Goal: Information Seeking & Learning: Learn about a topic

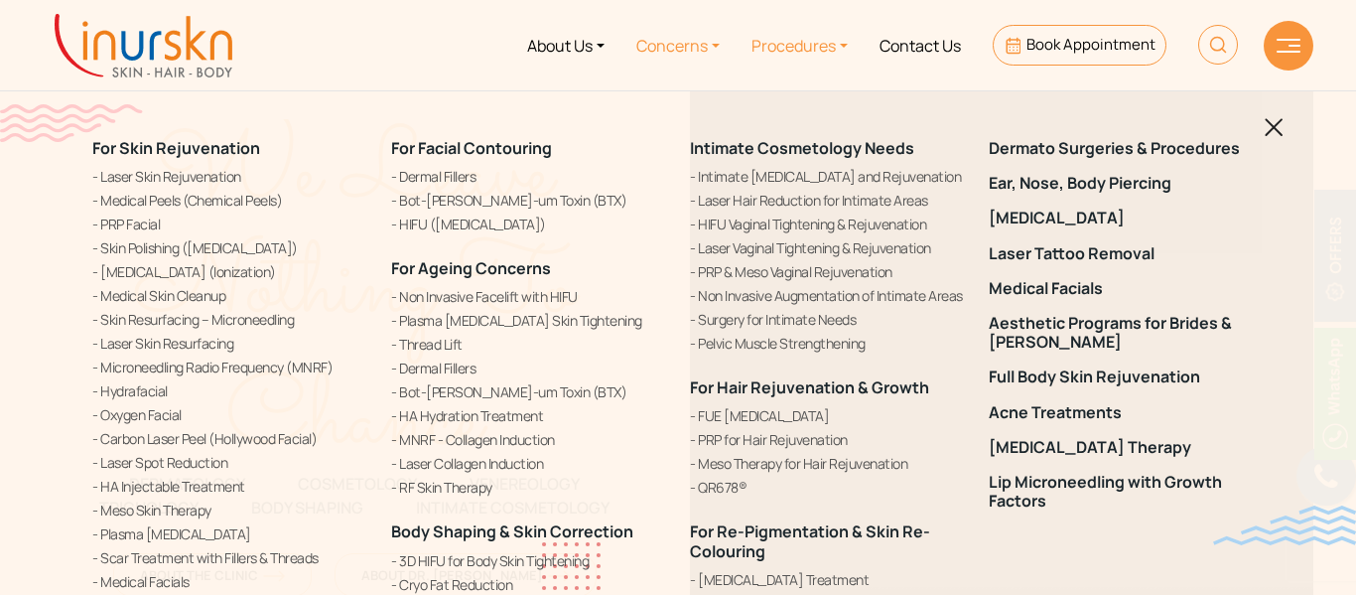
click at [671, 40] on link "Concerns" at bounding box center [678, 45] width 115 height 74
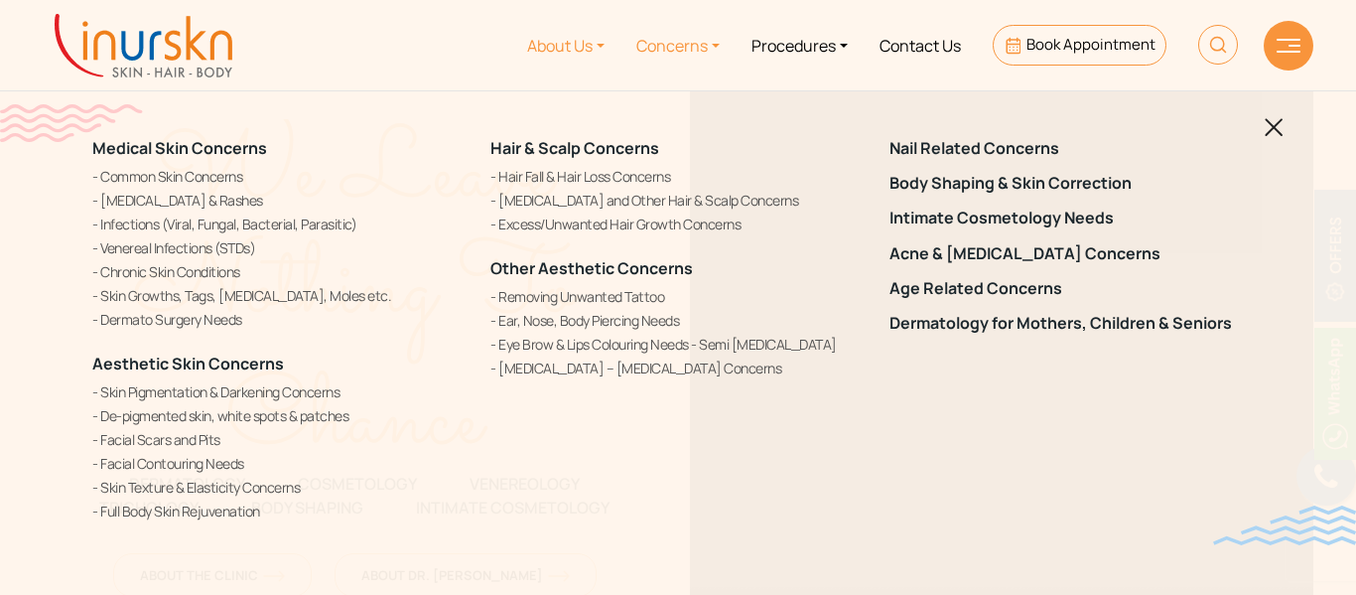
click at [594, 32] on link "About Us" at bounding box center [565, 45] width 109 height 74
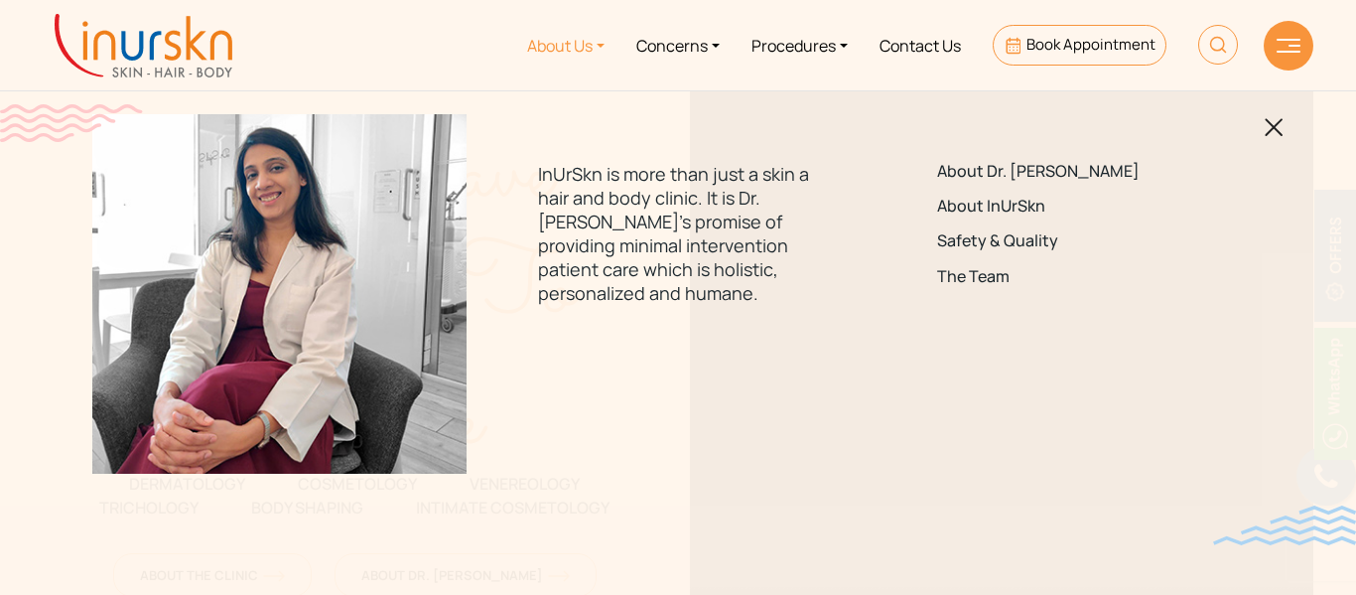
click at [1282, 43] on img at bounding box center [1289, 46] width 24 height 14
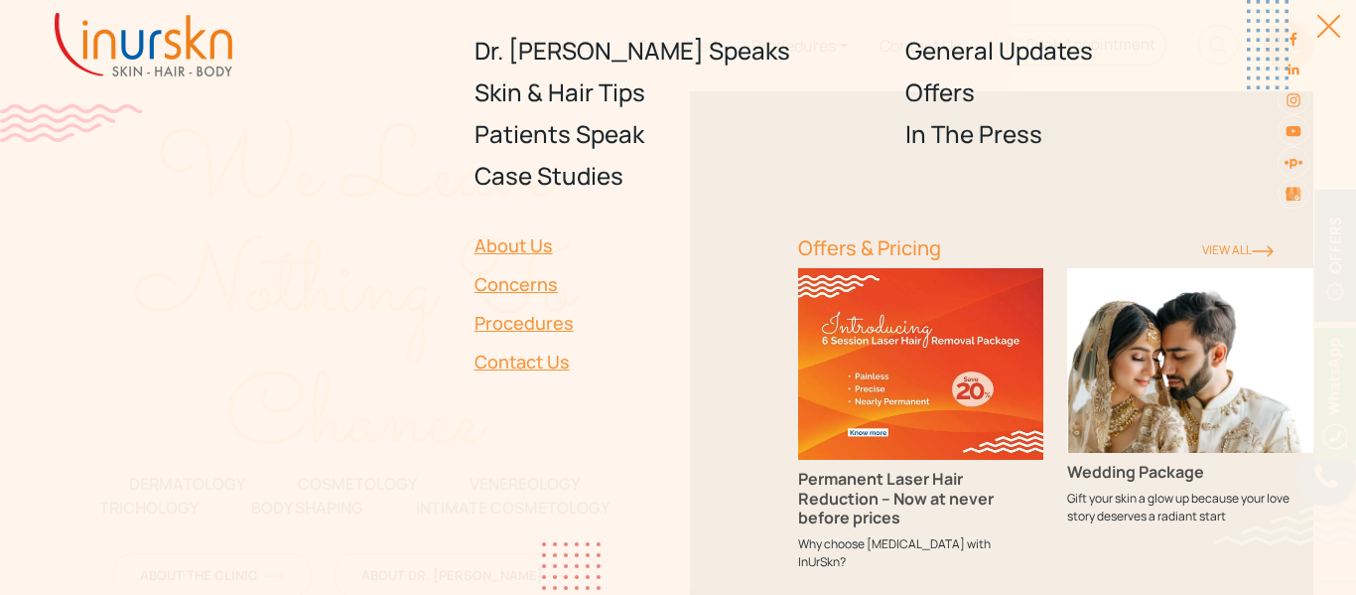
click at [1282, 43] on link at bounding box center [1294, 38] width 32 height 30
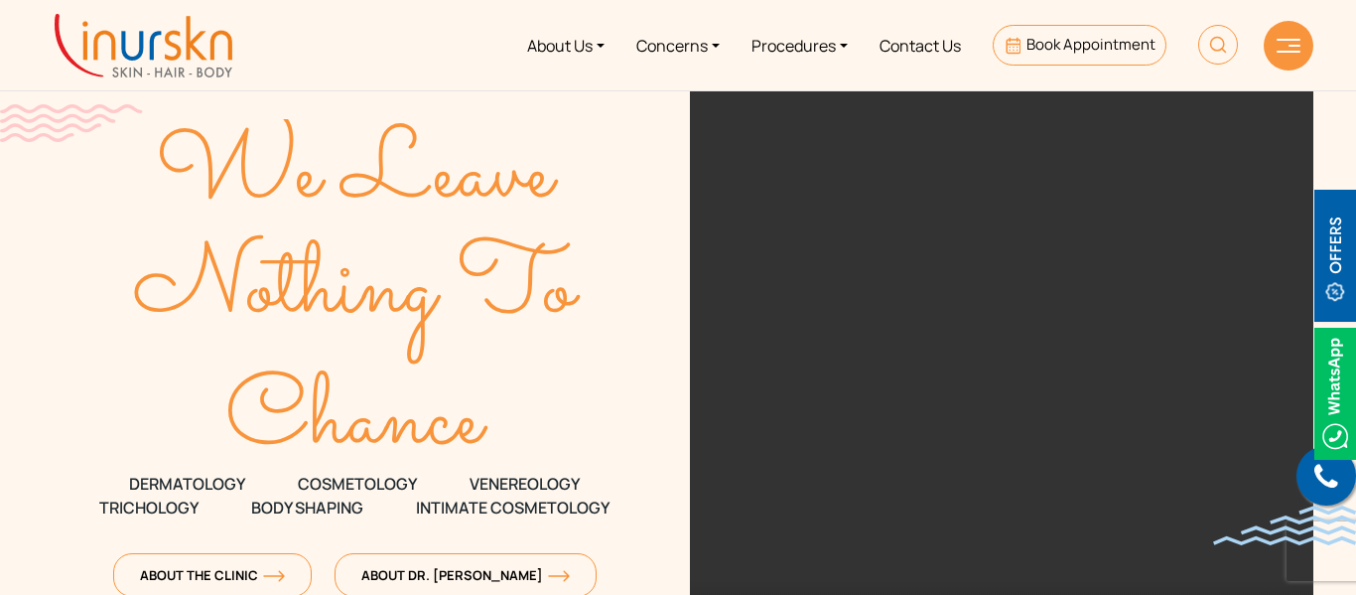
click at [491, 462] on div "We Leave Nothing To Chance DERMATOLOGY COSMETOLOGY VENEREOLOGY TRICHOLOGY Body …" at bounding box center [354, 385] width 623 height 593
click at [1284, 33] on div at bounding box center [1289, 46] width 50 height 50
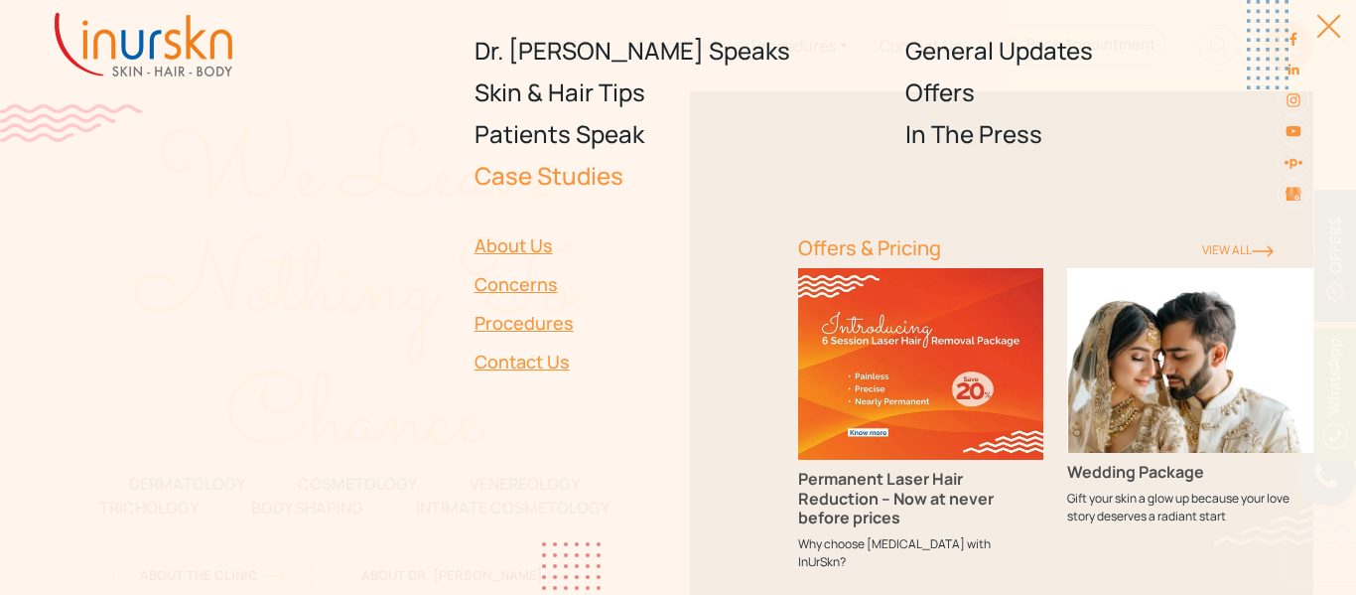
click at [557, 170] on link "Case Studies" at bounding box center [679, 176] width 408 height 42
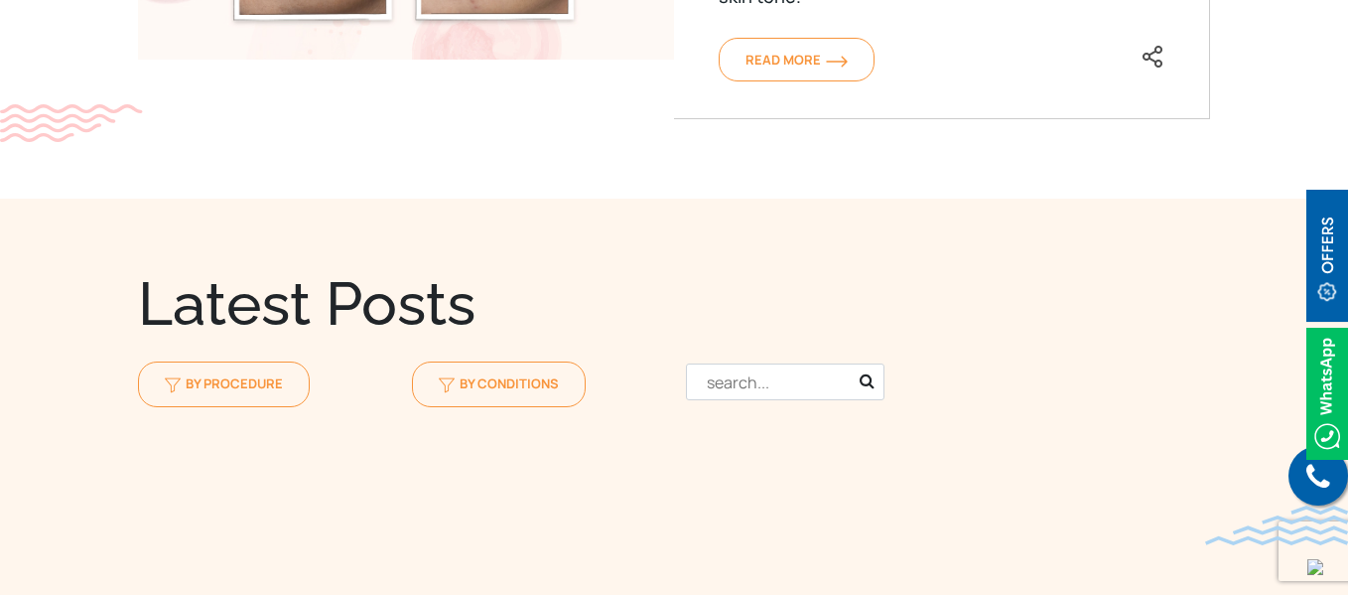
scroll to position [1919, 0]
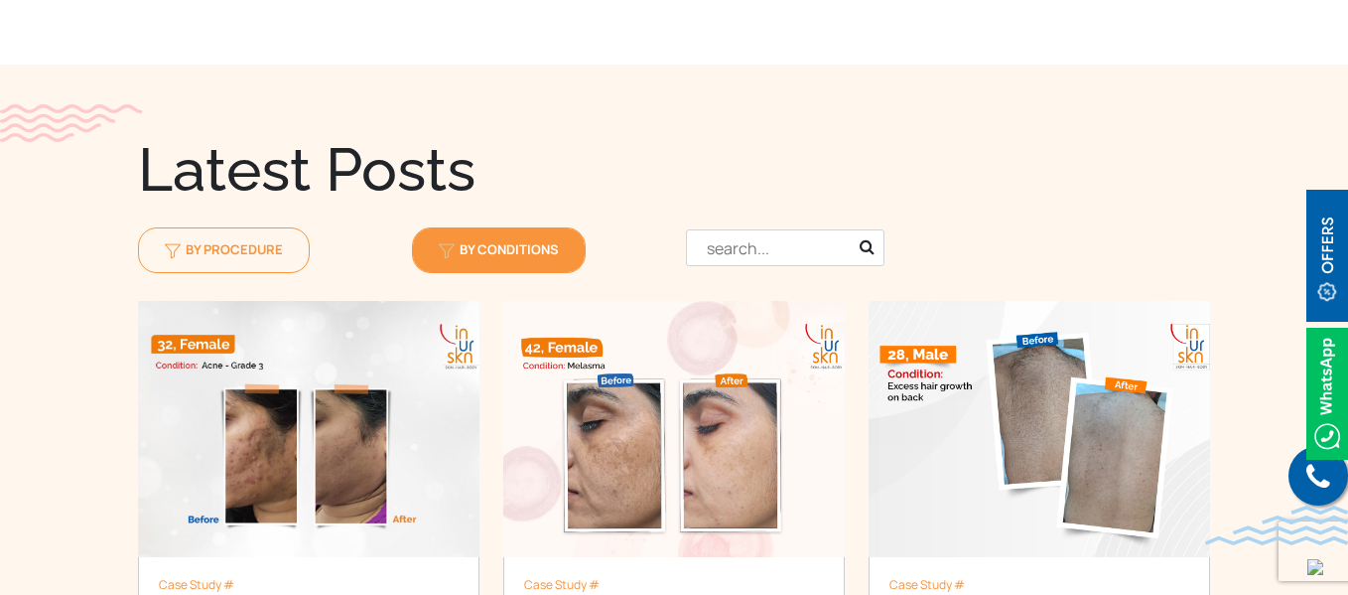
click at [522, 257] on span "By Conditions" at bounding box center [499, 249] width 120 height 18
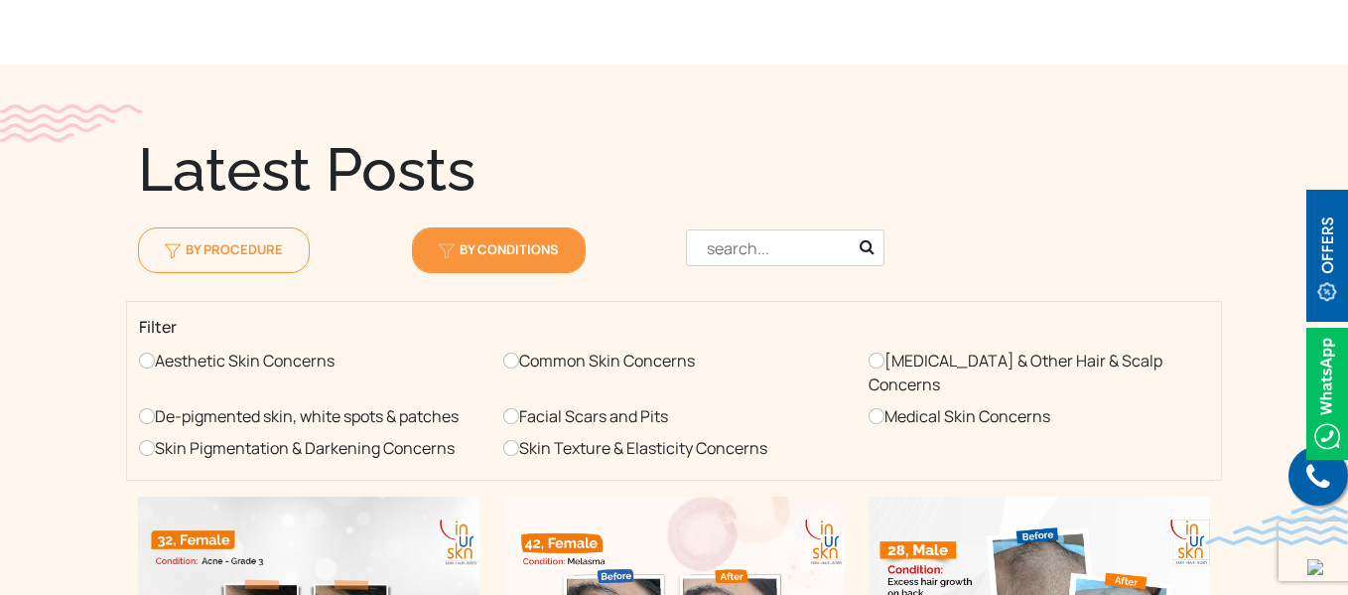
click at [959, 351] on label "Dandruff & Other Hair & Scalp Concerns" at bounding box center [1039, 373] width 341 height 56
click at [885, 352] on input "Dandruff & Other Hair & Scalp Concerns" at bounding box center [877, 360] width 16 height 16
radio input "true"
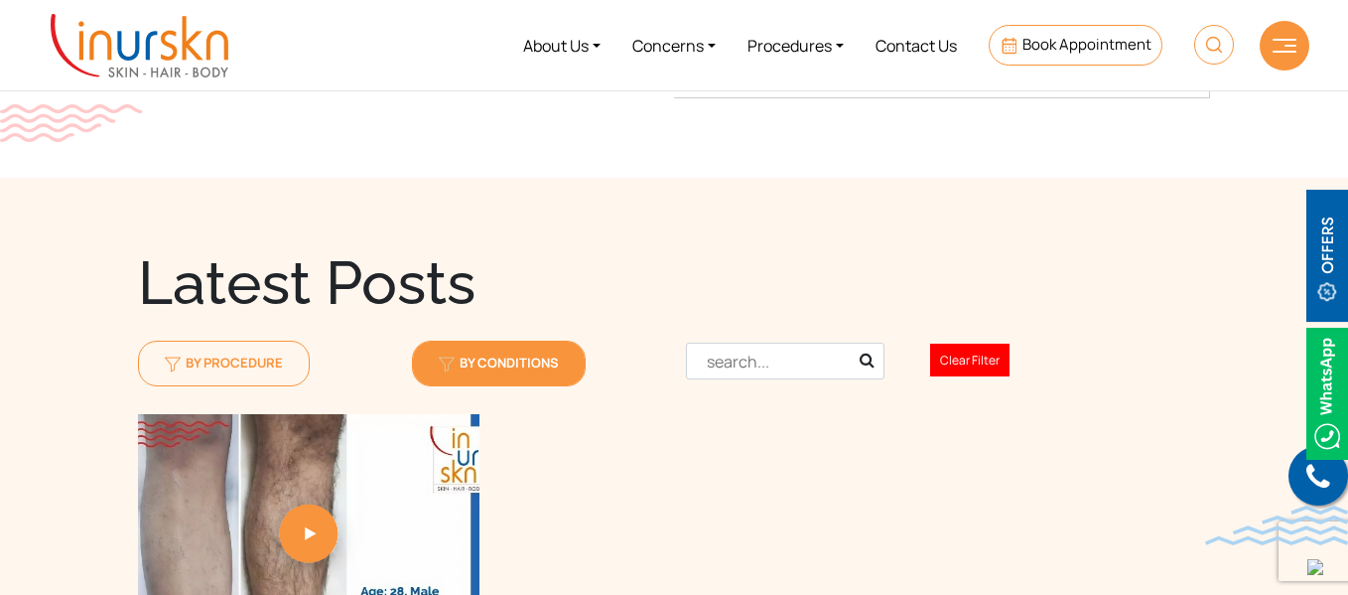
scroll to position [1966, 0]
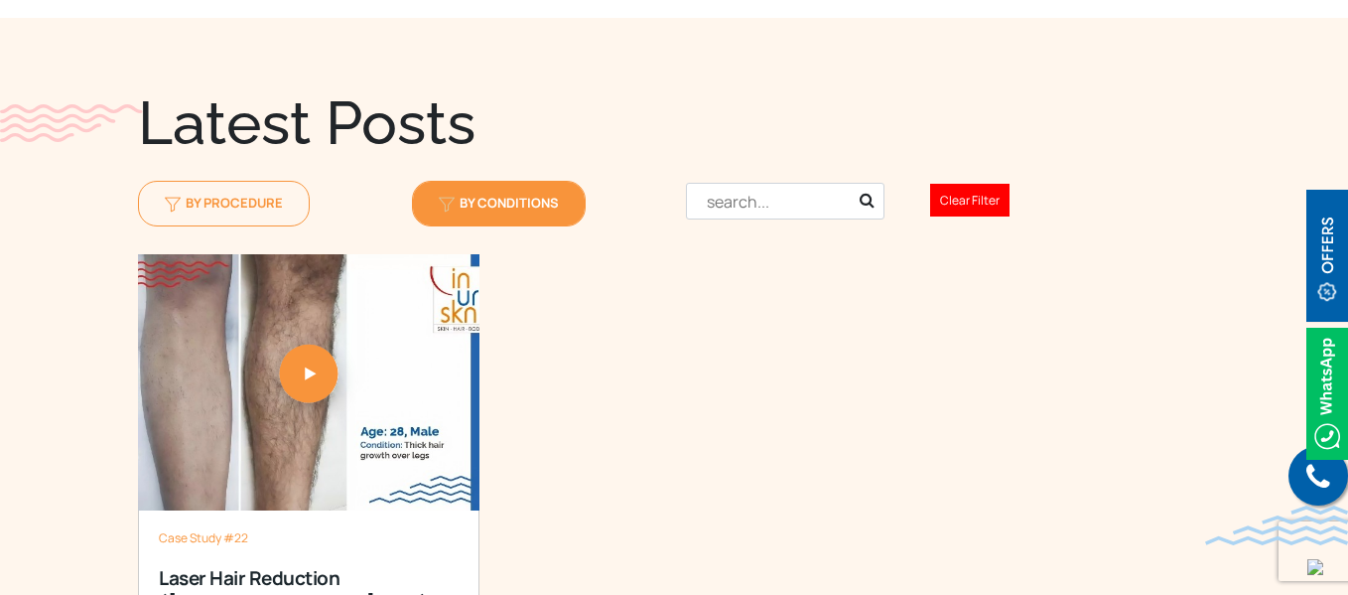
click at [505, 206] on span "By Conditions" at bounding box center [499, 203] width 120 height 18
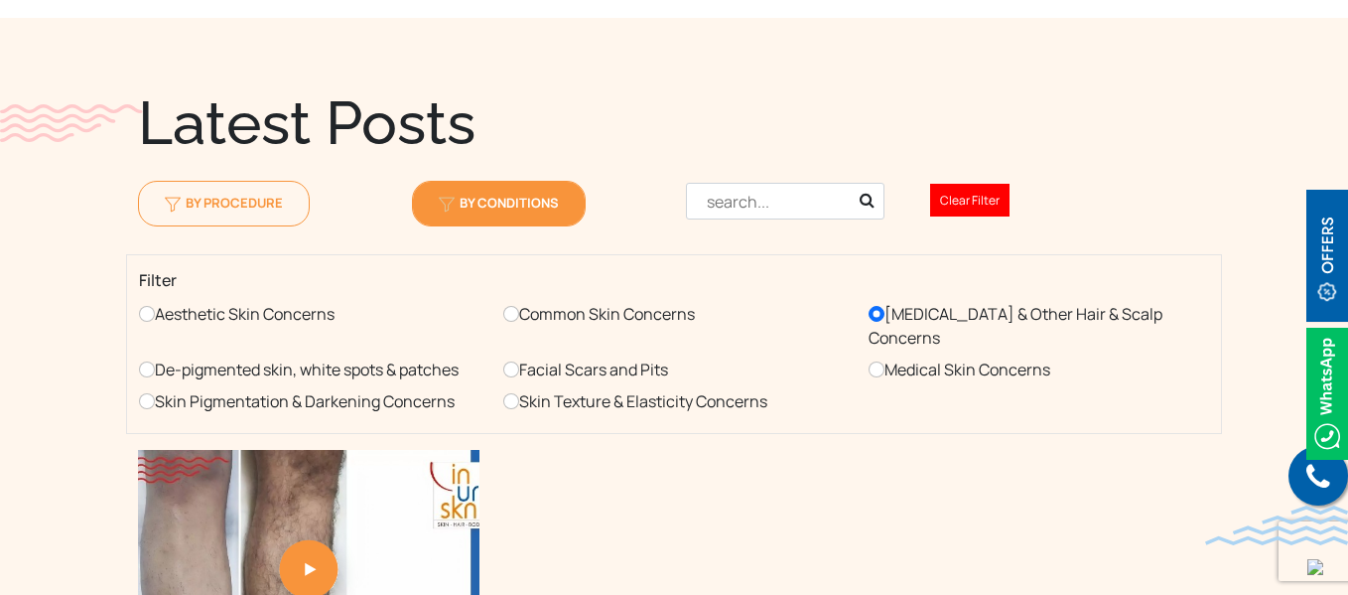
click at [752, 235] on div at bounding box center [811, 206] width 274 height 94
click at [148, 316] on input "Aesthetic Skin Concerns" at bounding box center [147, 314] width 16 height 16
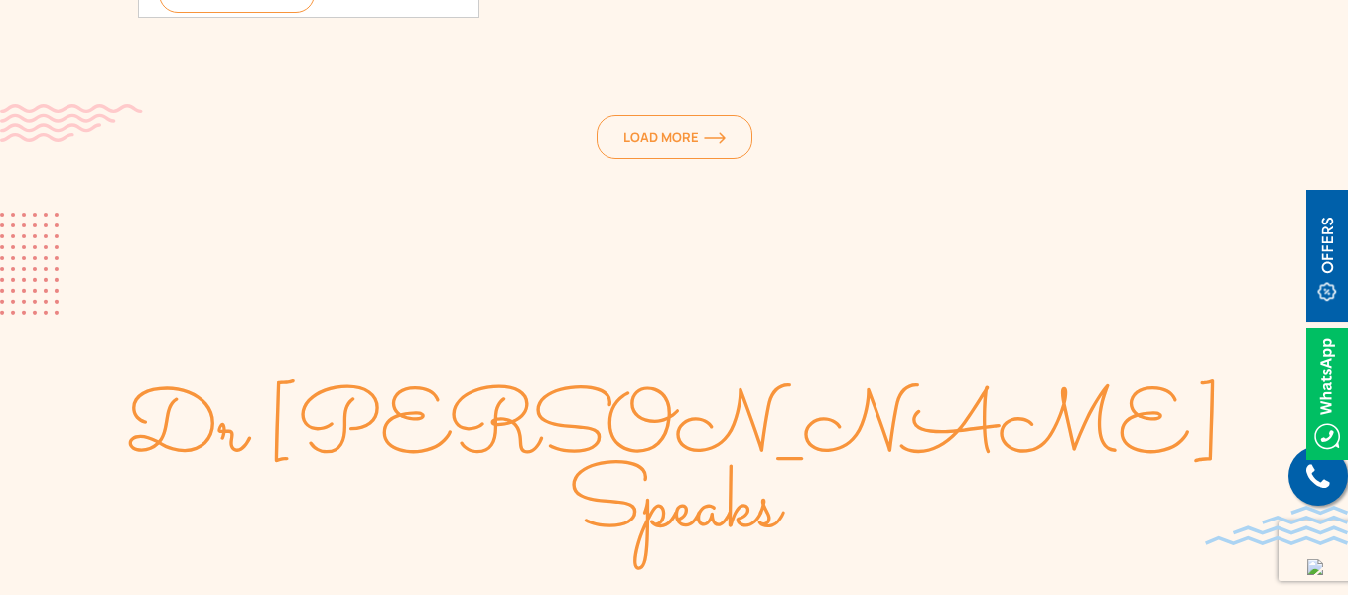
scroll to position [2991, 0]
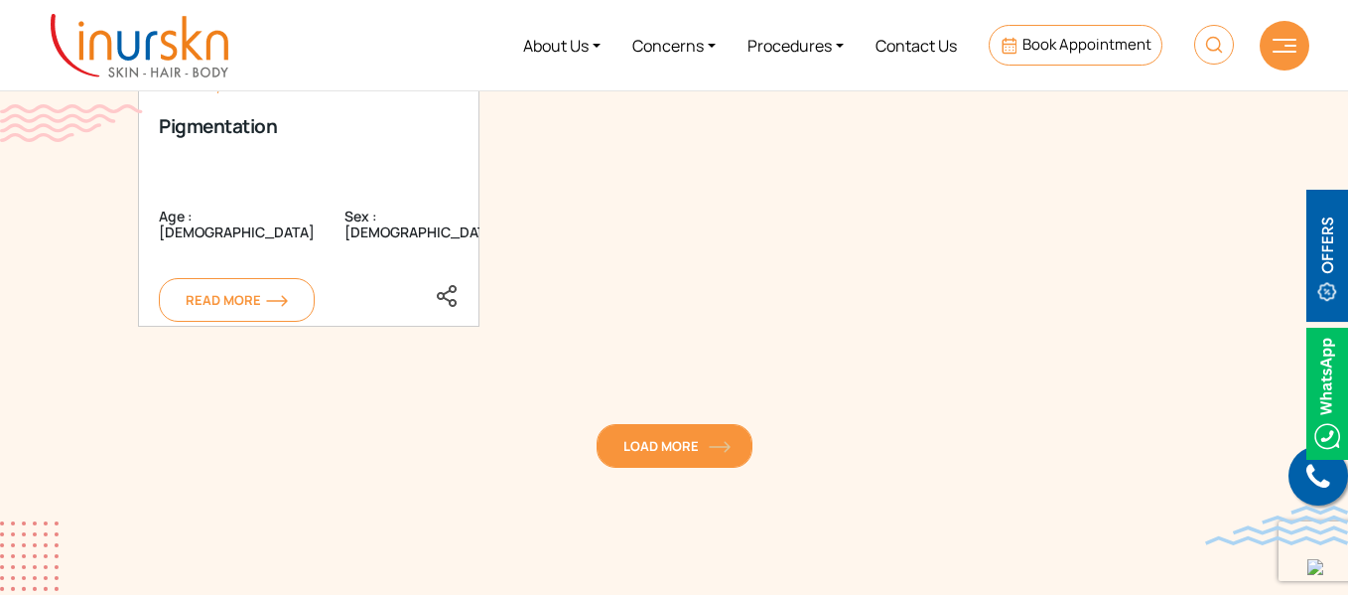
click at [668, 460] on link "Load More" at bounding box center [675, 446] width 156 height 44
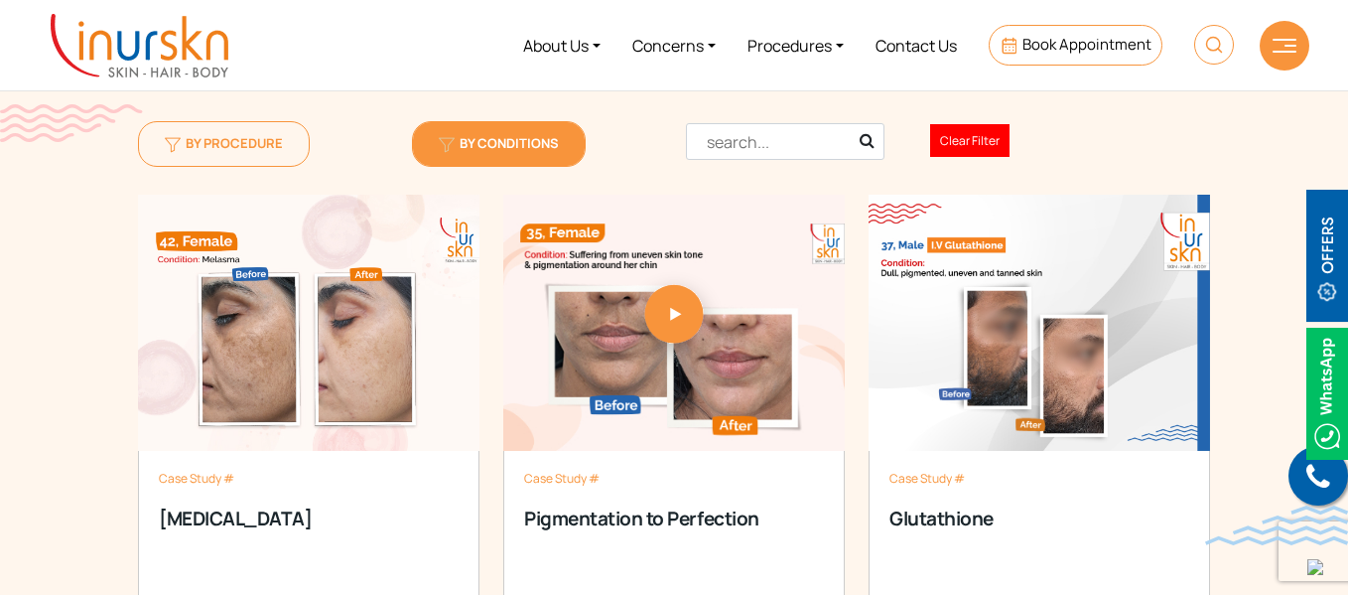
scroll to position [1995, 0]
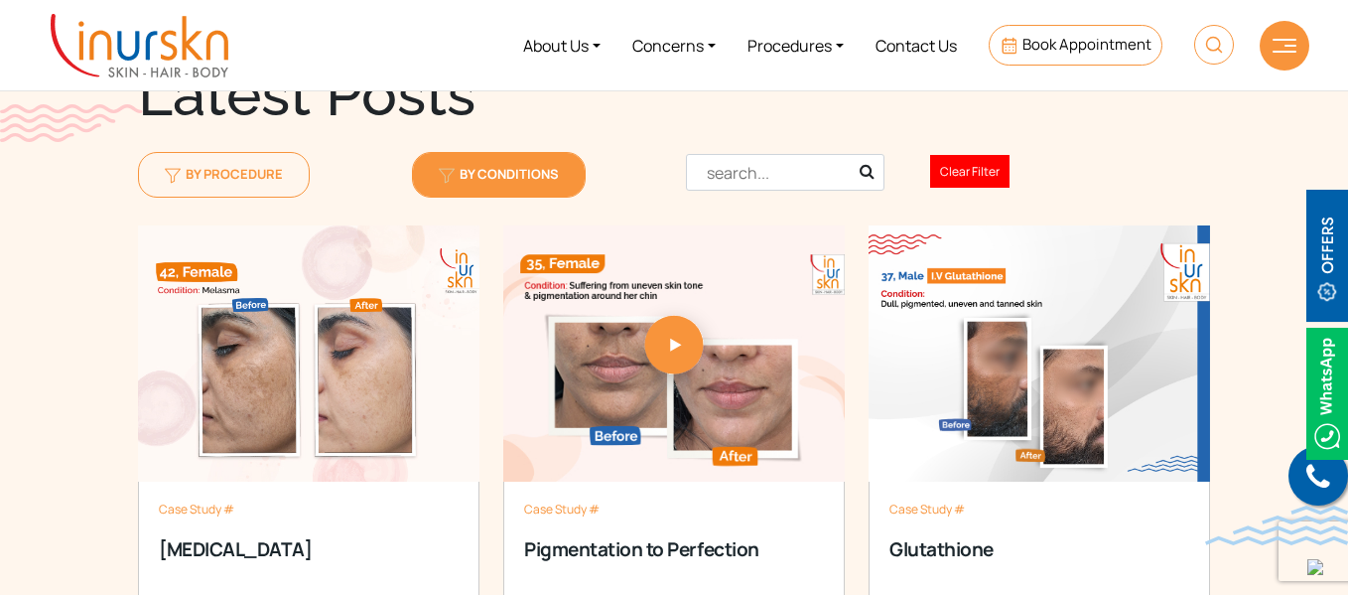
click at [484, 159] on link "By Conditions" at bounding box center [499, 174] width 174 height 45
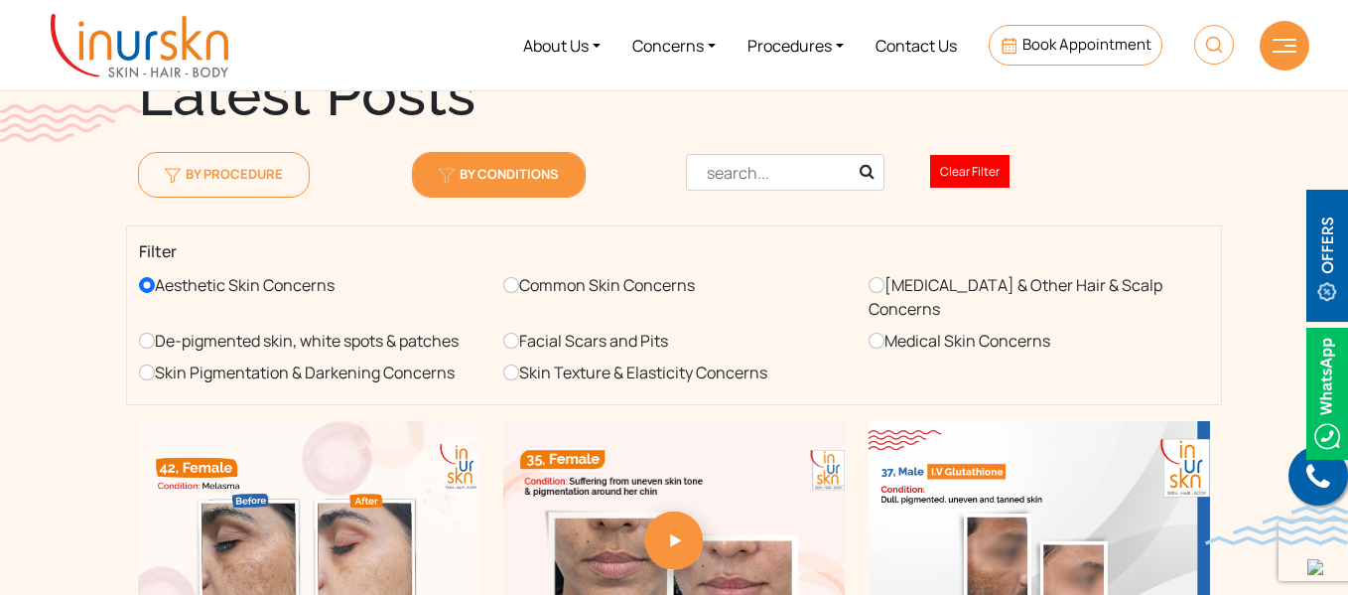
click at [609, 356] on label "Skin Texture & Elasticity Concerns" at bounding box center [635, 372] width 264 height 32
click at [519, 364] on input "Skin Texture & Elasticity Concerns" at bounding box center [511, 372] width 16 height 16
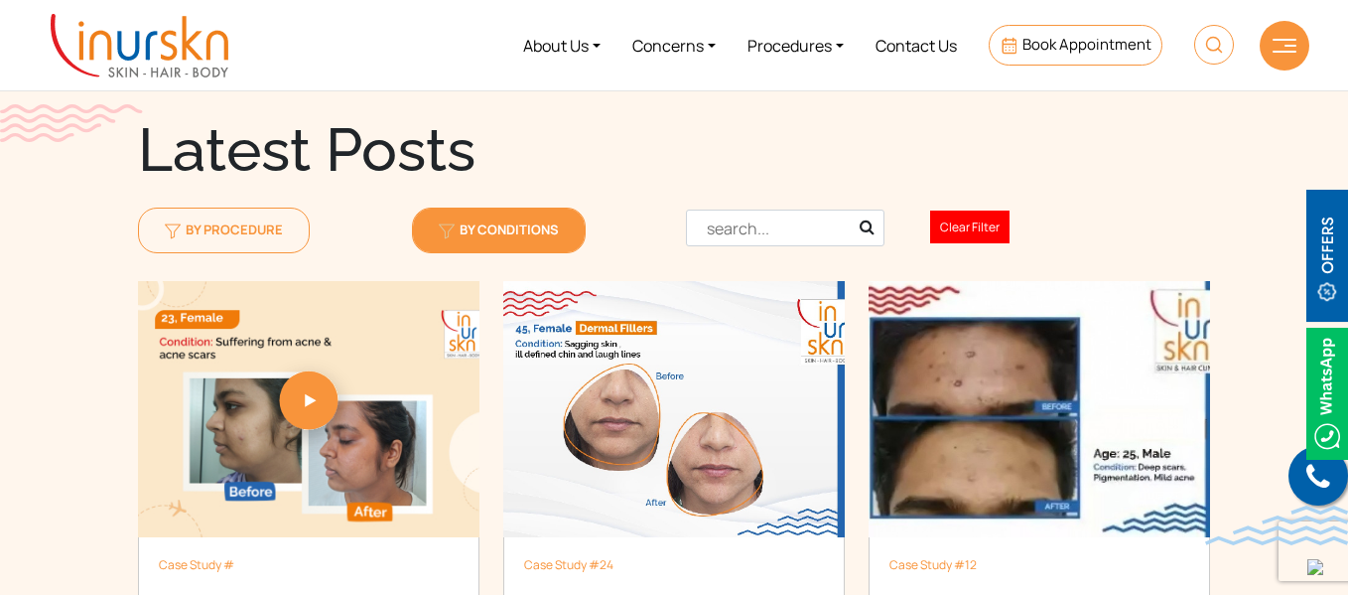
scroll to position [1940, 0]
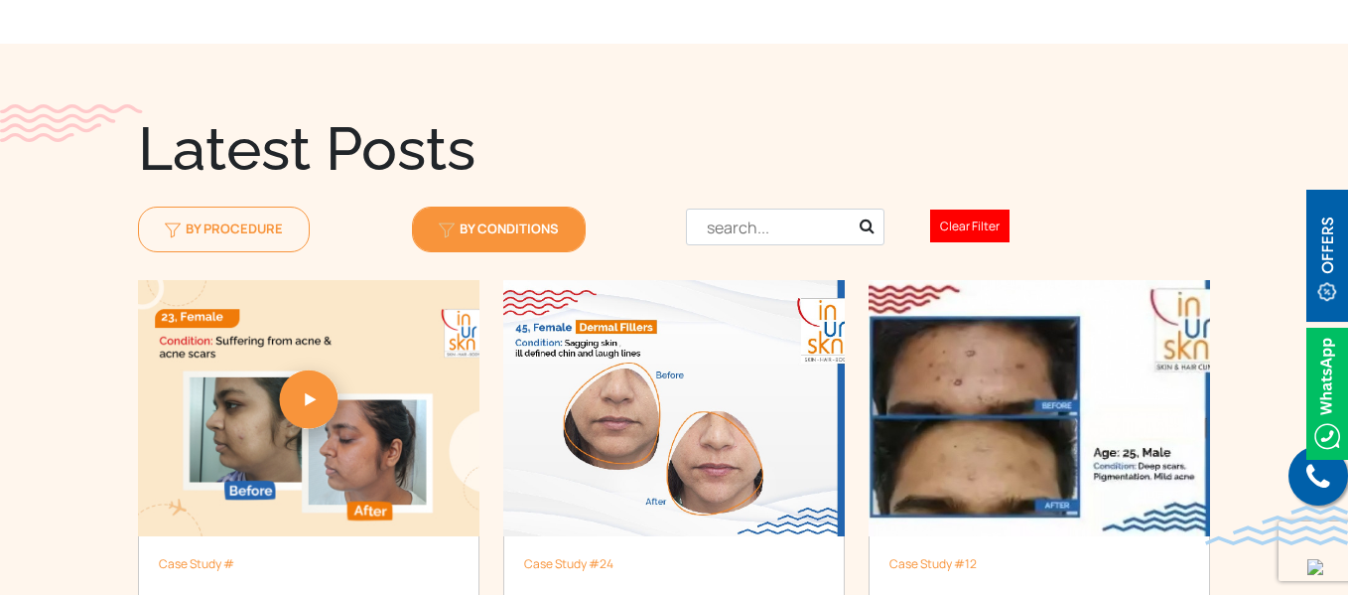
click at [446, 233] on img at bounding box center [447, 230] width 16 height 16
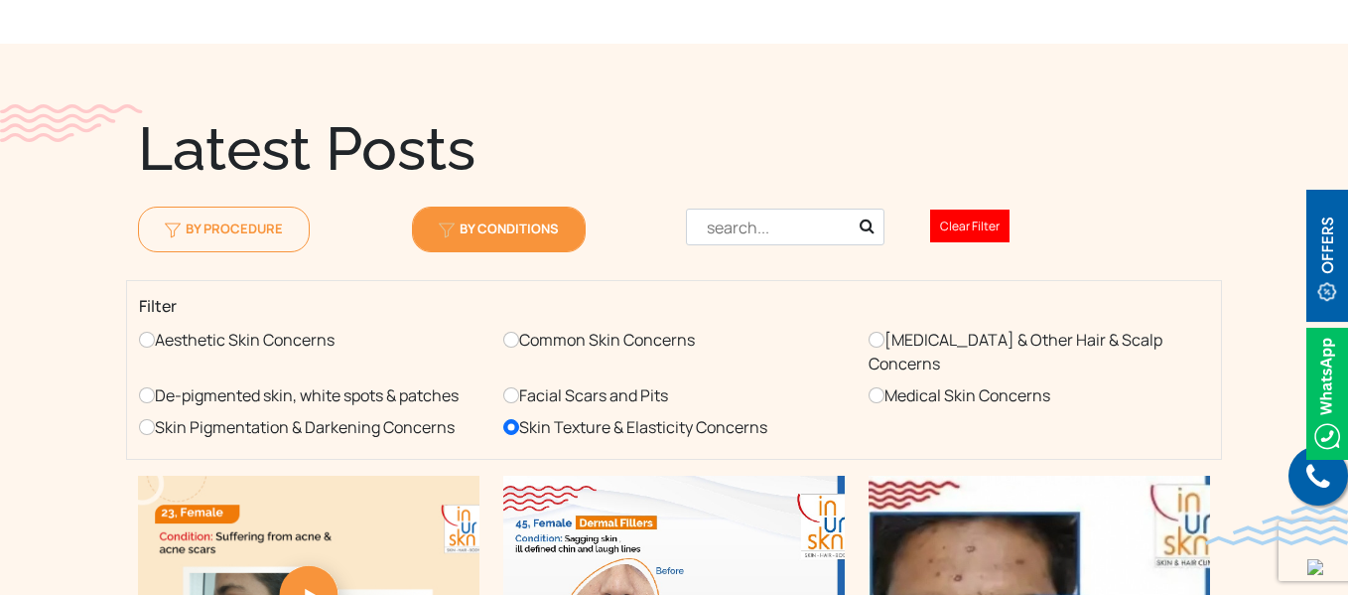
click at [260, 339] on label "Aesthetic Skin Concerns" at bounding box center [237, 340] width 196 height 32
click at [155, 339] on input "Aesthetic Skin Concerns" at bounding box center [147, 340] width 16 height 16
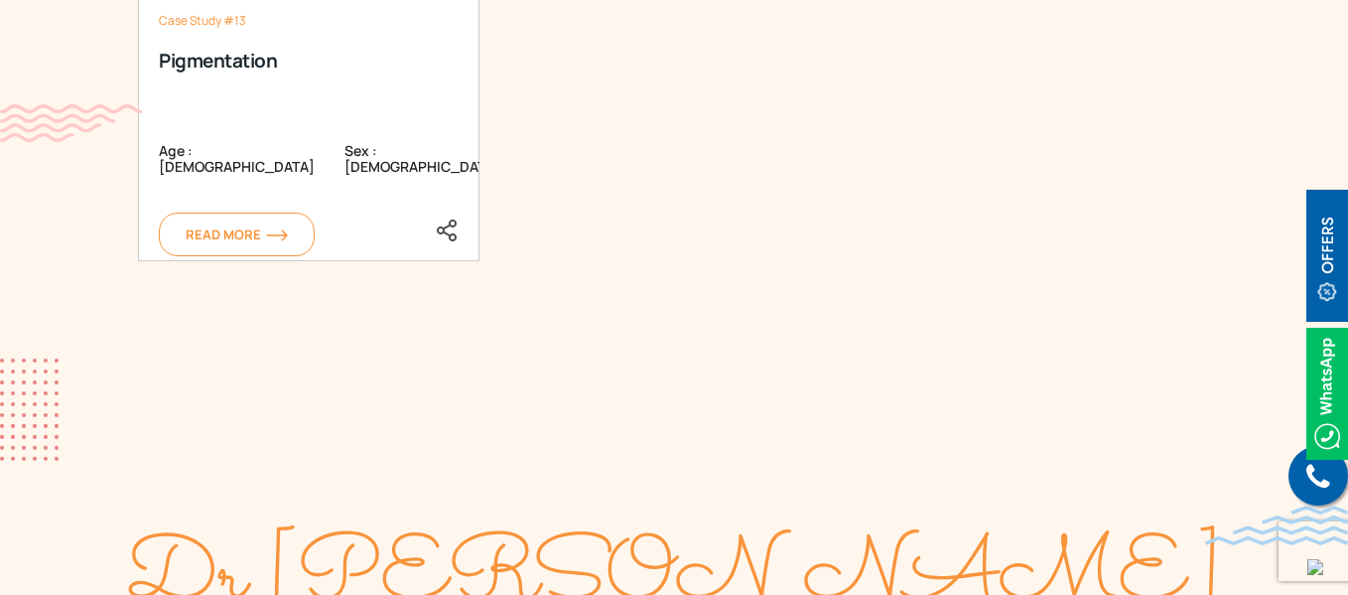
scroll to position [3046, 0]
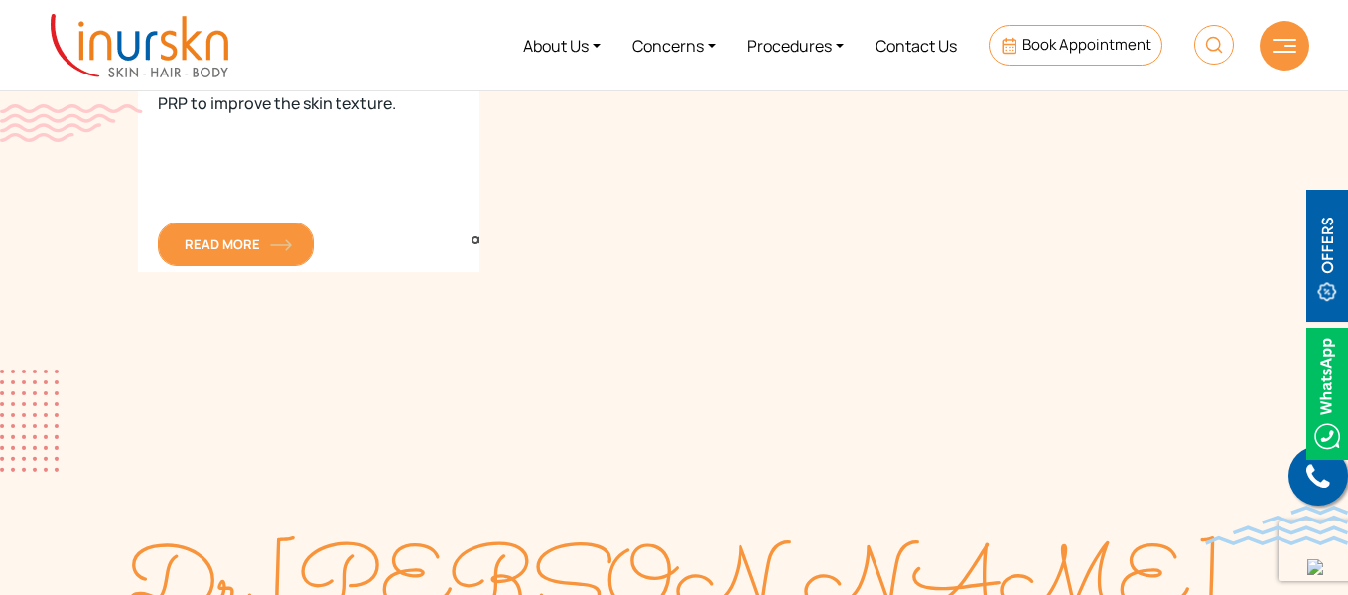
click at [269, 242] on span "Read More" at bounding box center [236, 244] width 102 height 18
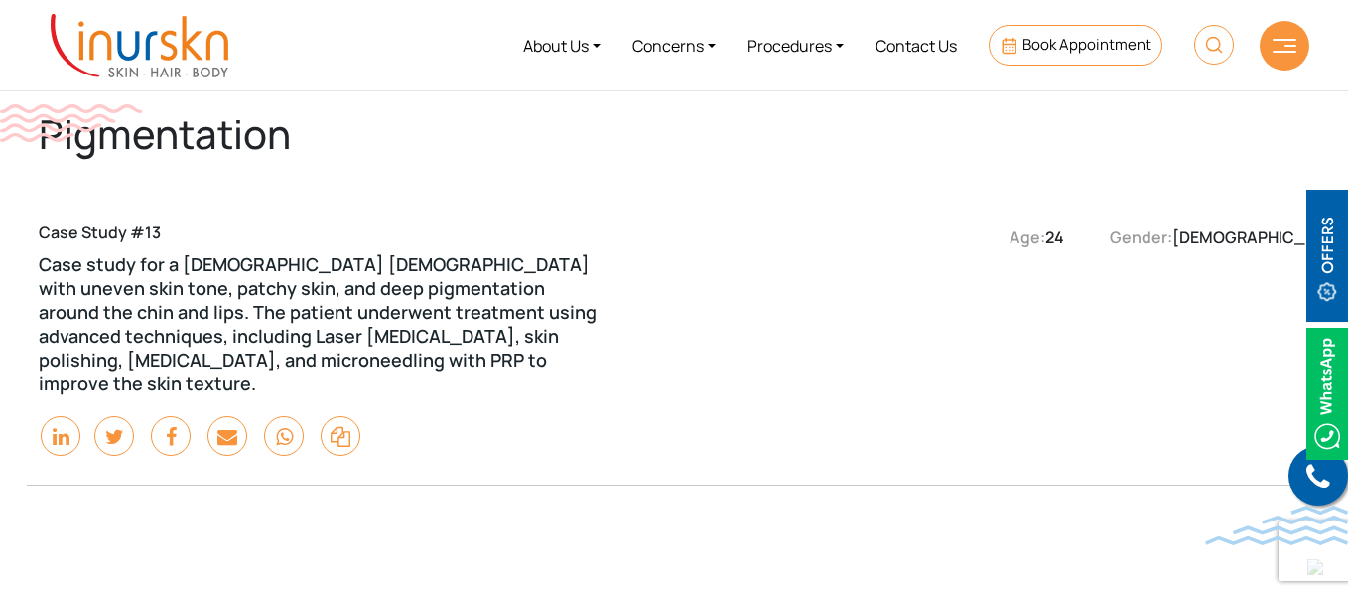
scroll to position [50, 0]
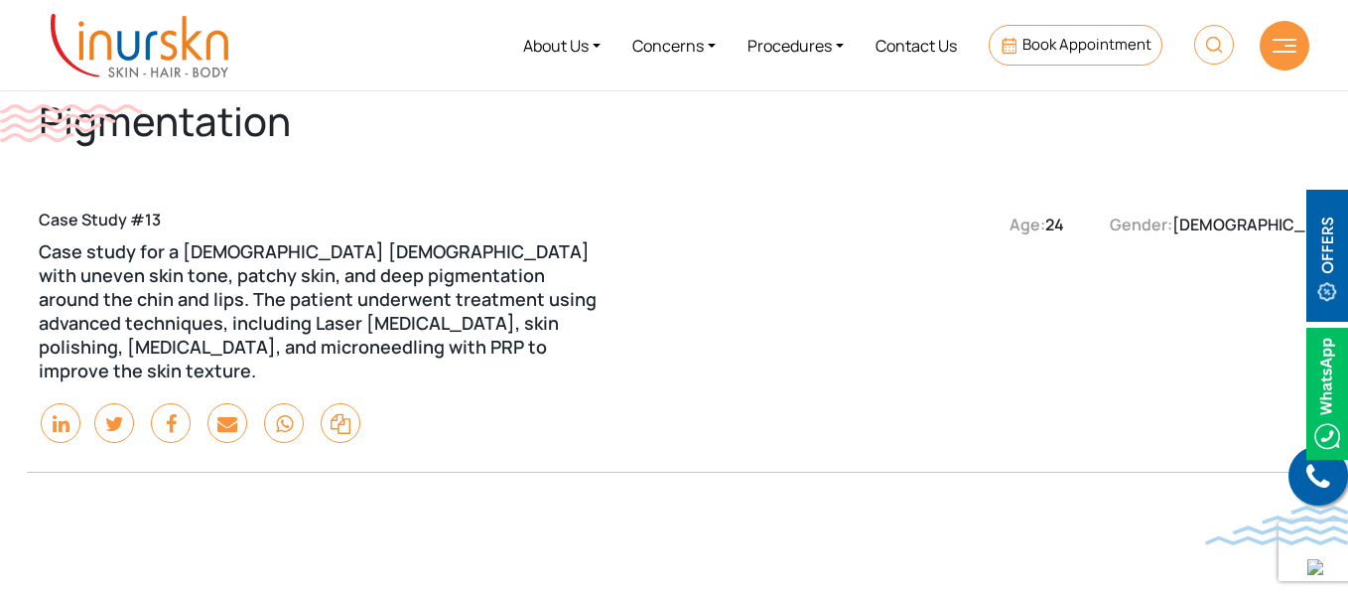
drag, startPoint x: 1355, startPoint y: 42, endPoint x: 1355, endPoint y: 188, distance: 145.9
click at [1347, 188] on html "Enquiry Form Submit Offers & Pricing View All Permanent Laser Hair Reduction – …" at bounding box center [674, 247] width 1348 height 595
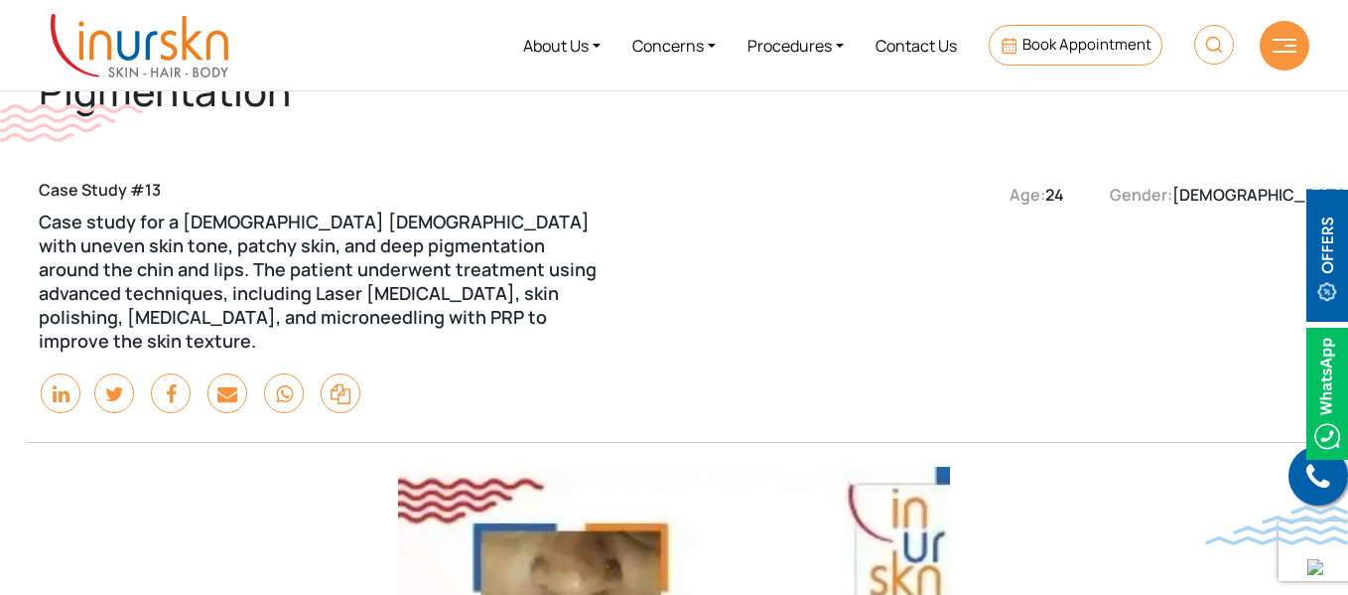
scroll to position [0, 0]
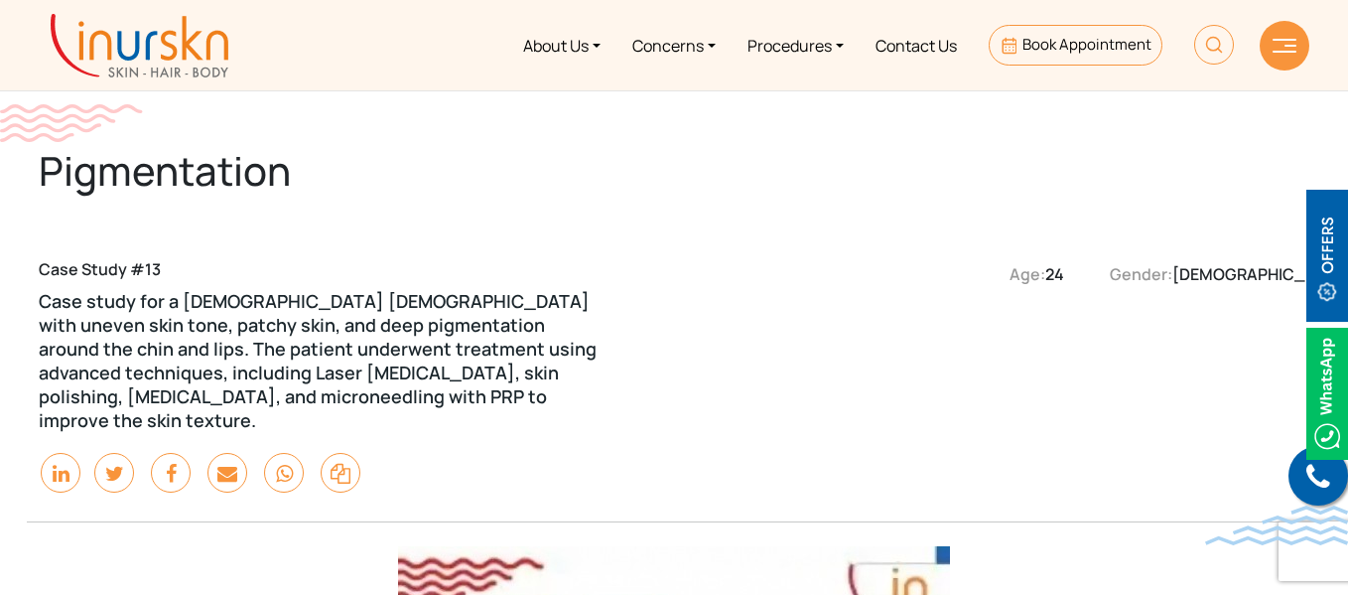
click at [64, 453] on icon at bounding box center [61, 473] width 40 height 40
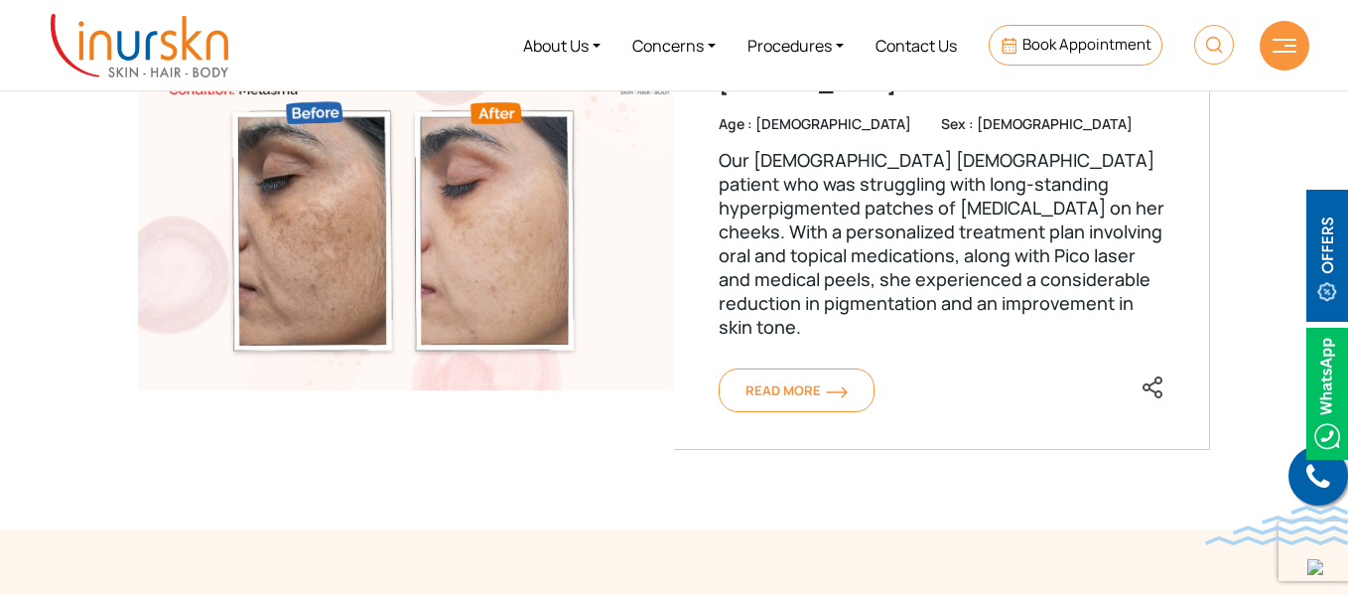
scroll to position [1115, 0]
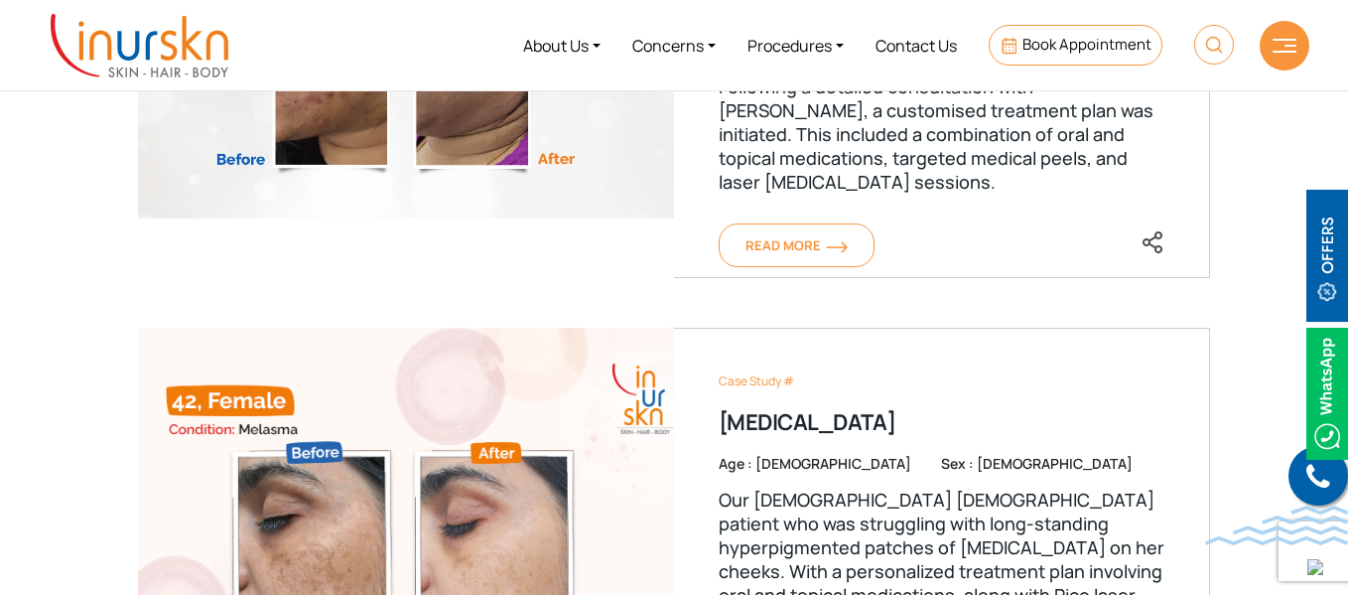
click at [194, 21] on img at bounding box center [140, 46] width 178 height 64
